Goal: Go to known website: Access a specific website the user already knows

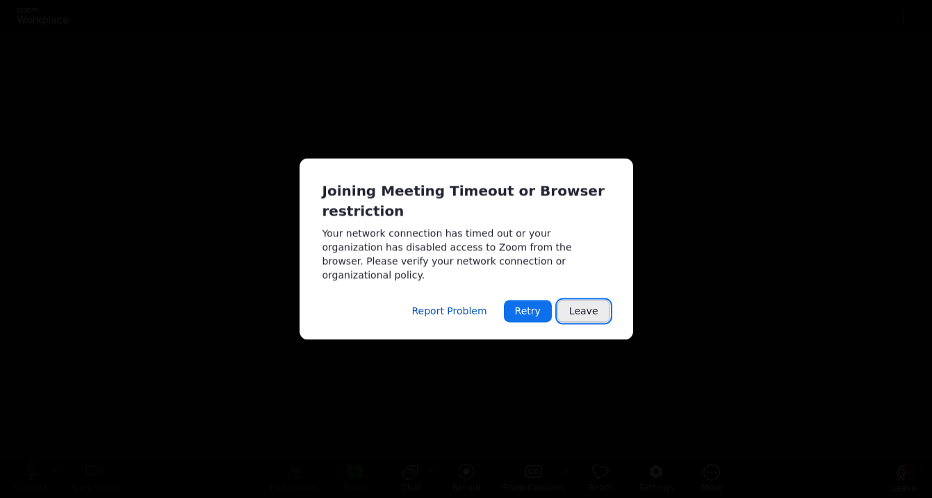
click at [588, 302] on button "Leave" at bounding box center [583, 311] width 53 height 22
